Goal: Navigation & Orientation: Go to known website

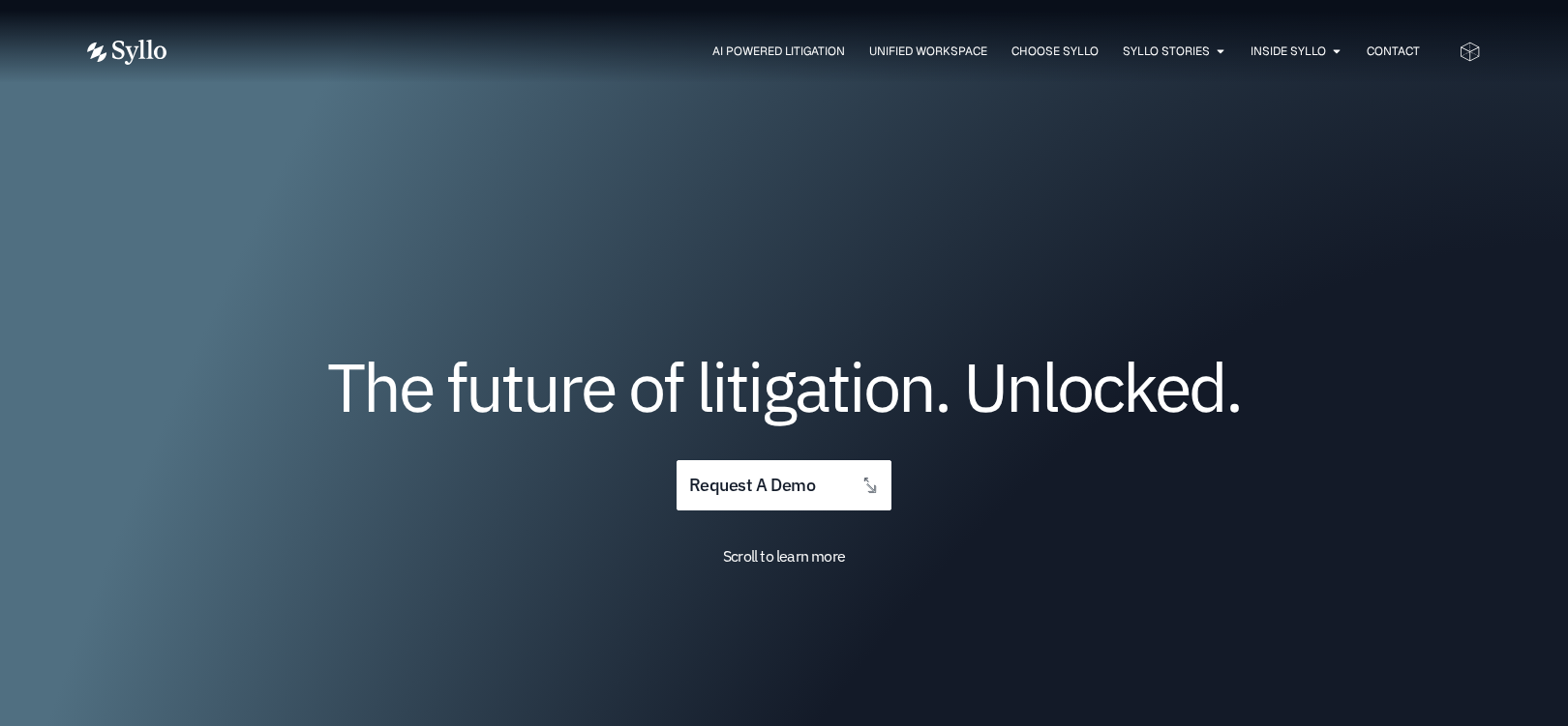
click at [134, 47] on img at bounding box center [127, 52] width 79 height 25
click at [553, 238] on div "The future of litigation. Unlocked. request a demo Scroll to learn more" at bounding box center [784, 499] width 1394 height 558
